Goal: Contribute content

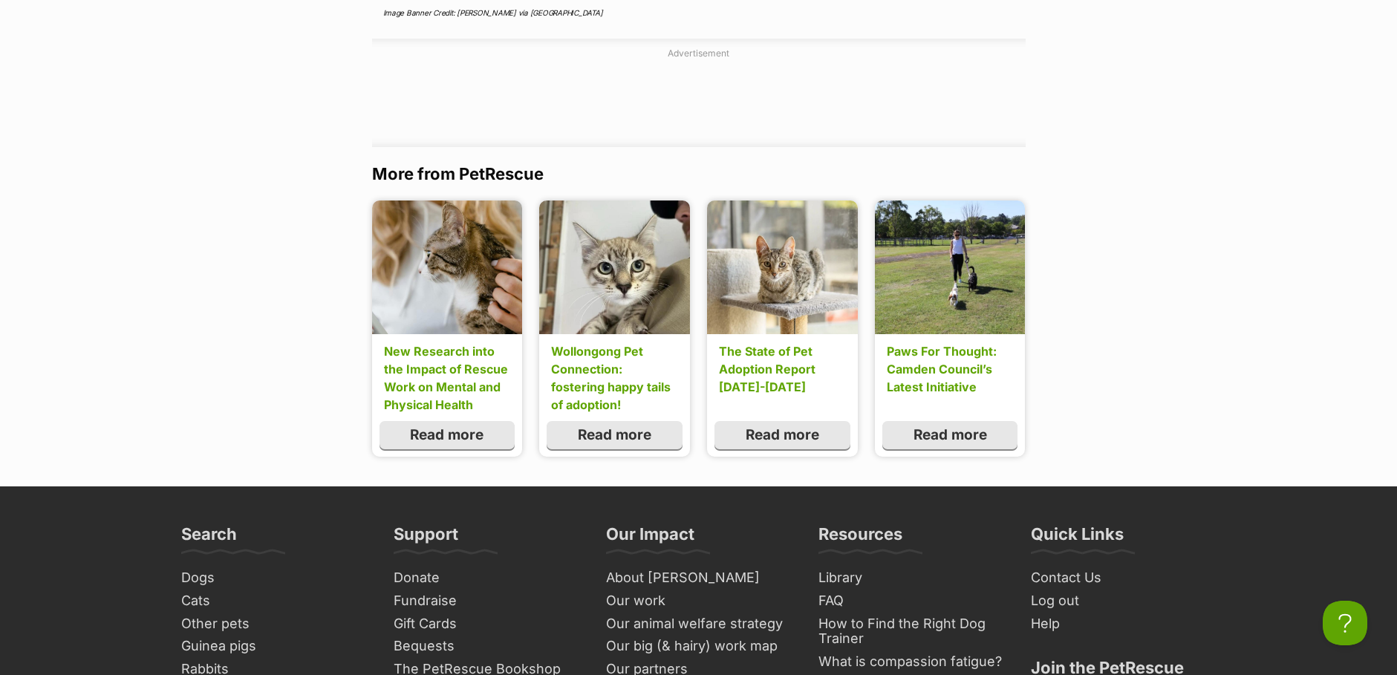
scroll to position [2600, 0]
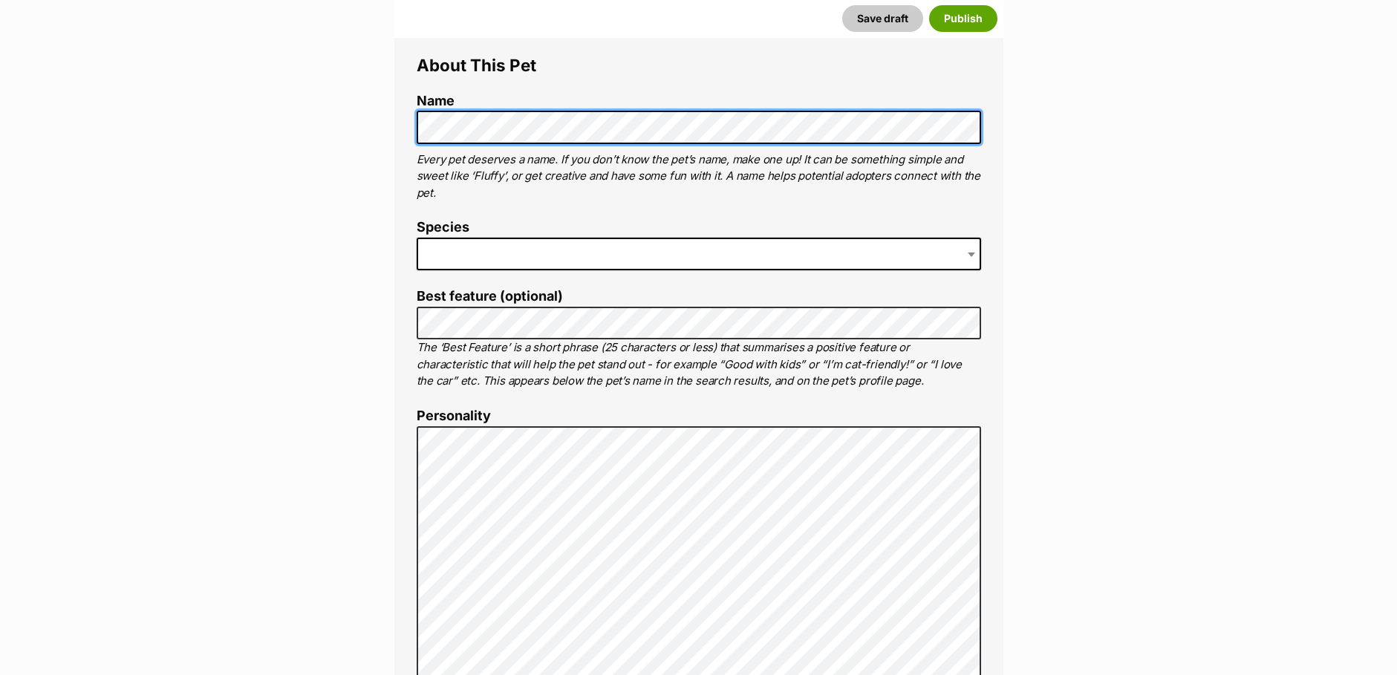
scroll to position [297, 0]
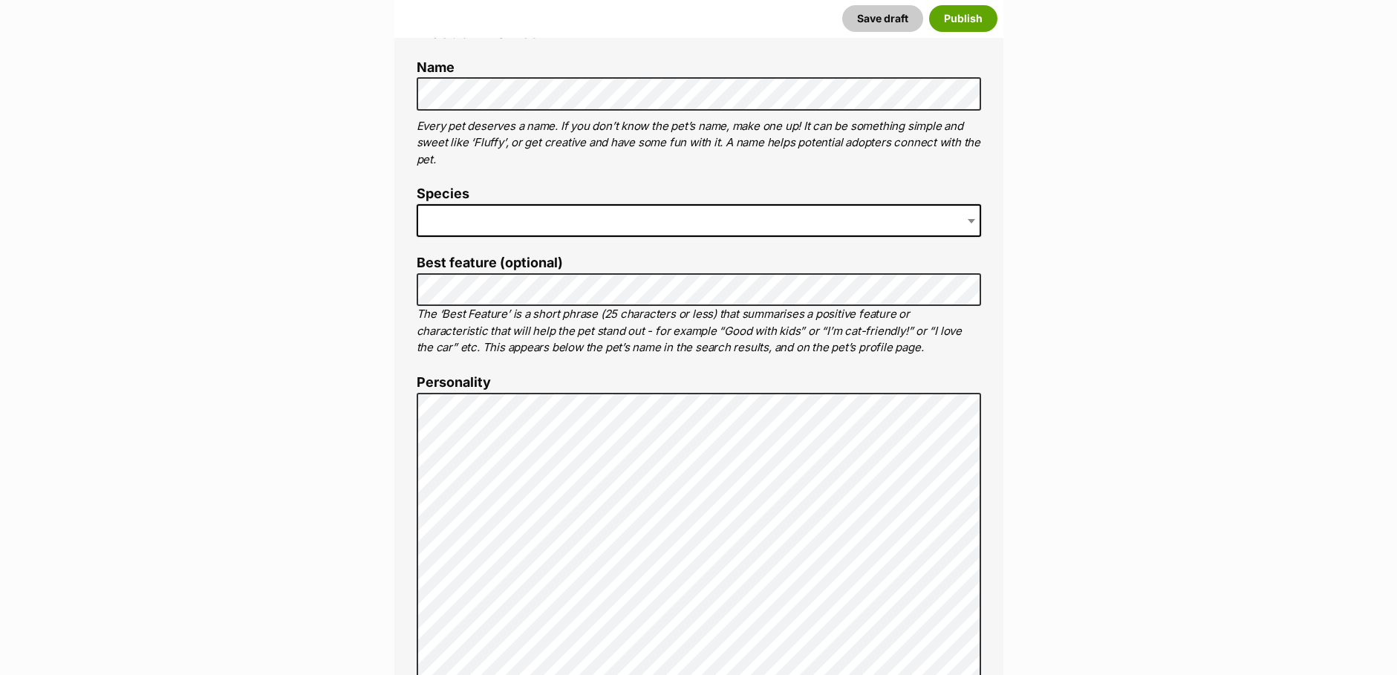
click at [968, 223] on b at bounding box center [971, 221] width 7 height 4
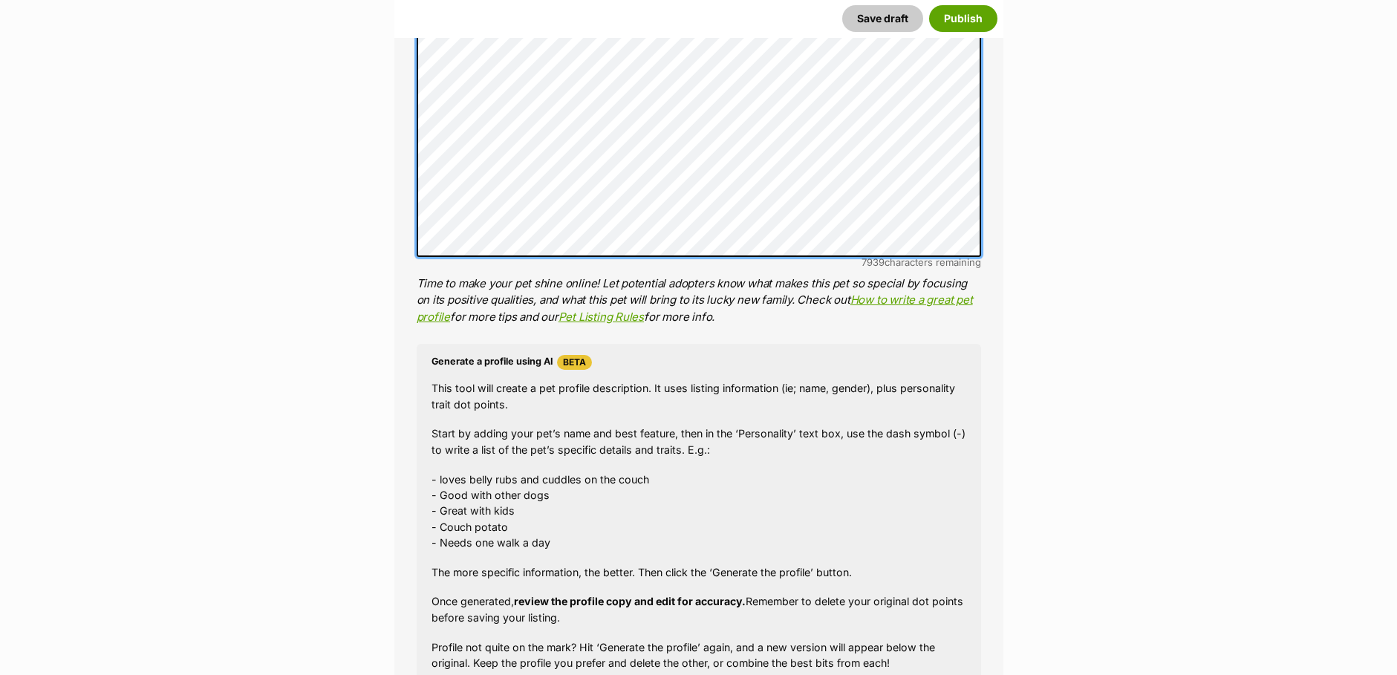
scroll to position [966, 0]
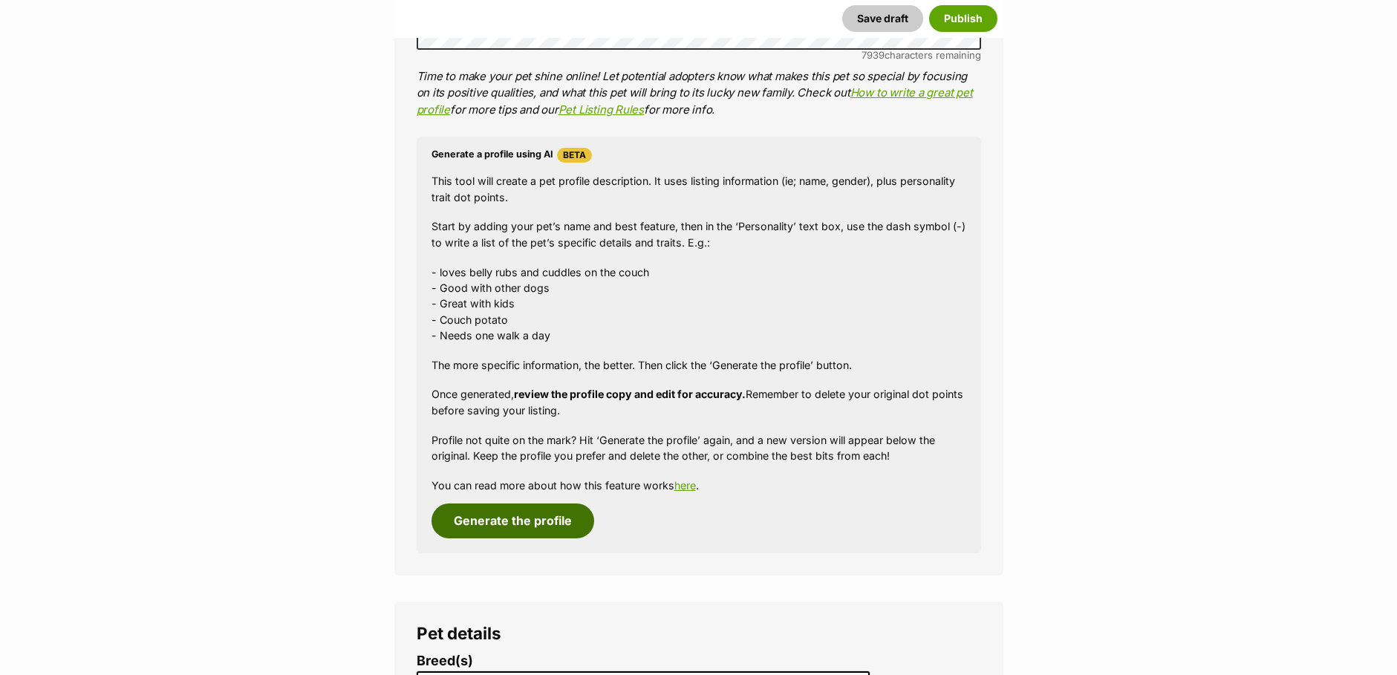
click at [531, 519] on button "Generate the profile" at bounding box center [513, 521] width 163 height 34
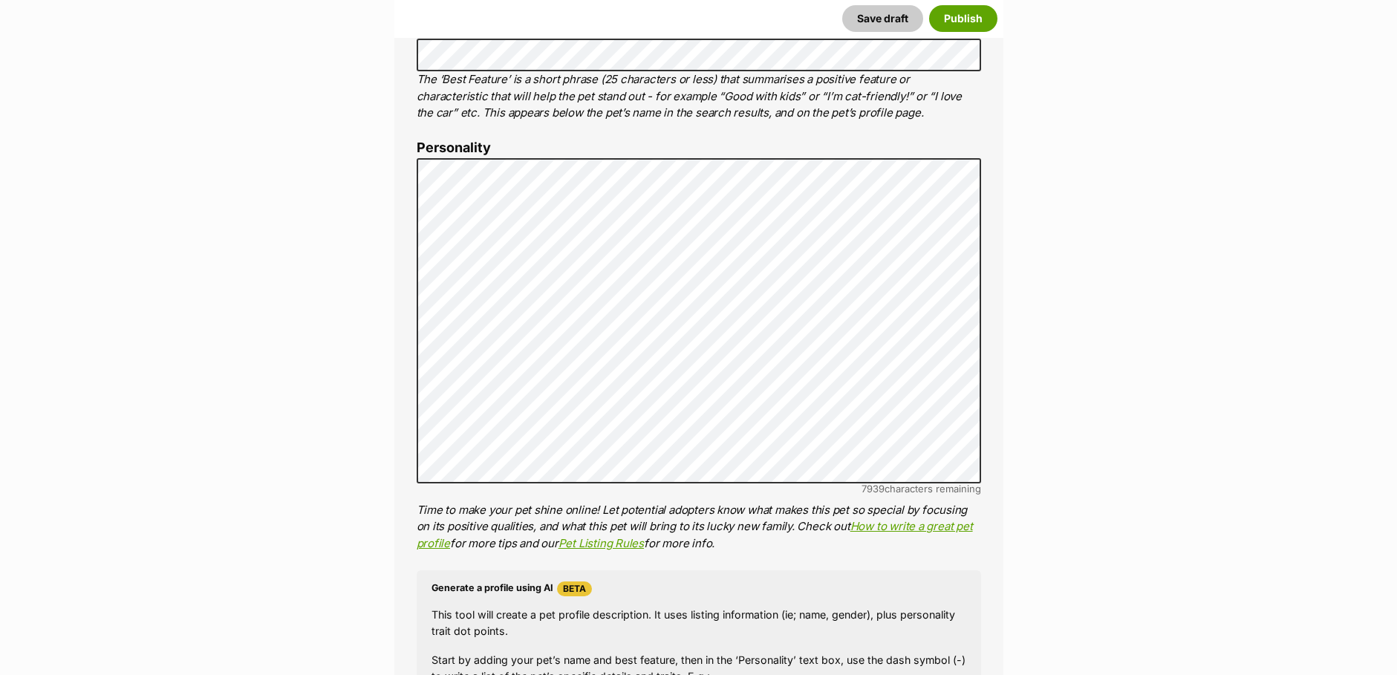
scroll to position [515, 0]
